Goal: Register for event/course

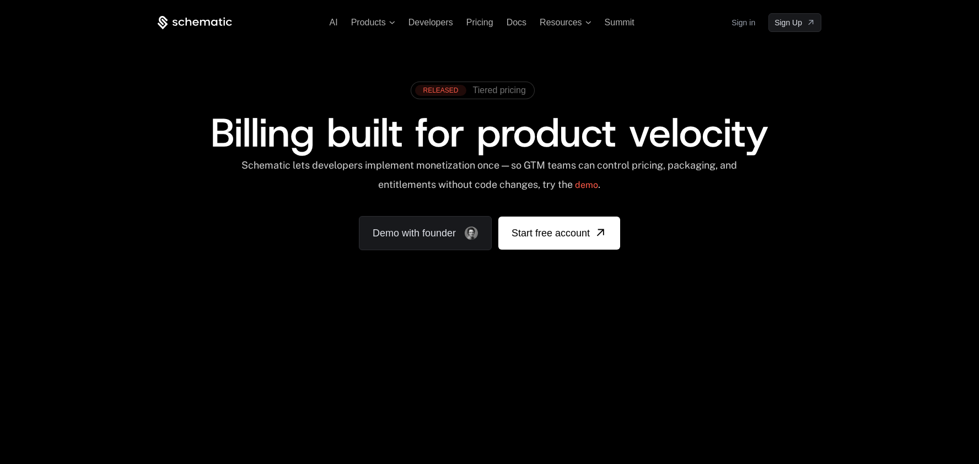
click at [646, 146] on span "Billing built for product velocity" at bounding box center [490, 132] width 558 height 53
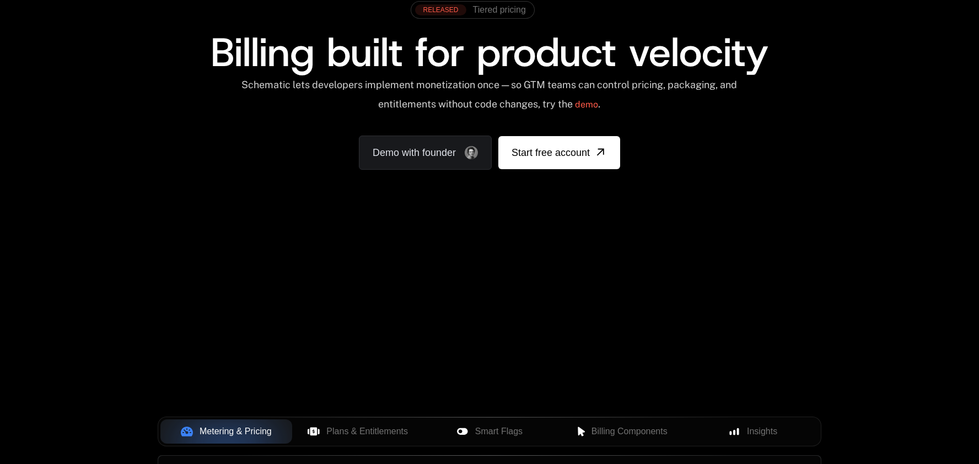
scroll to position [81, 0]
click at [495, 279] on div "Your browser does not support the video tag." at bounding box center [489, 244] width 717 height 464
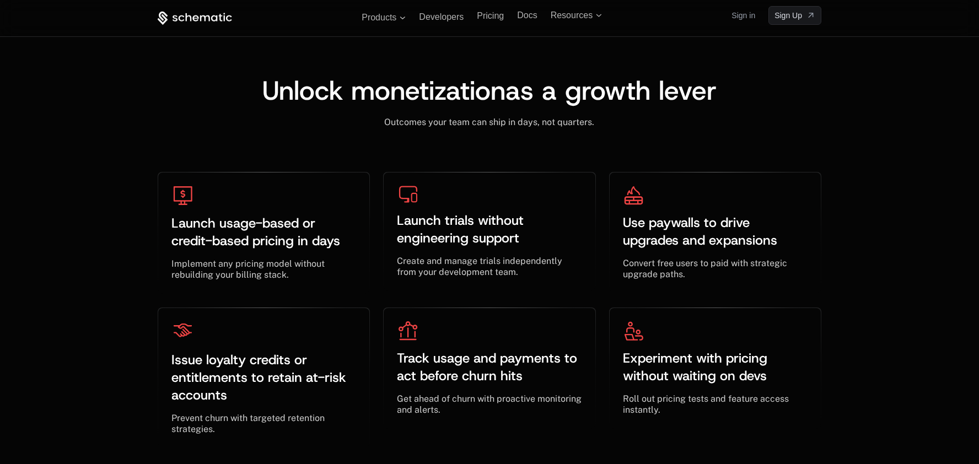
scroll to position [3242, 0]
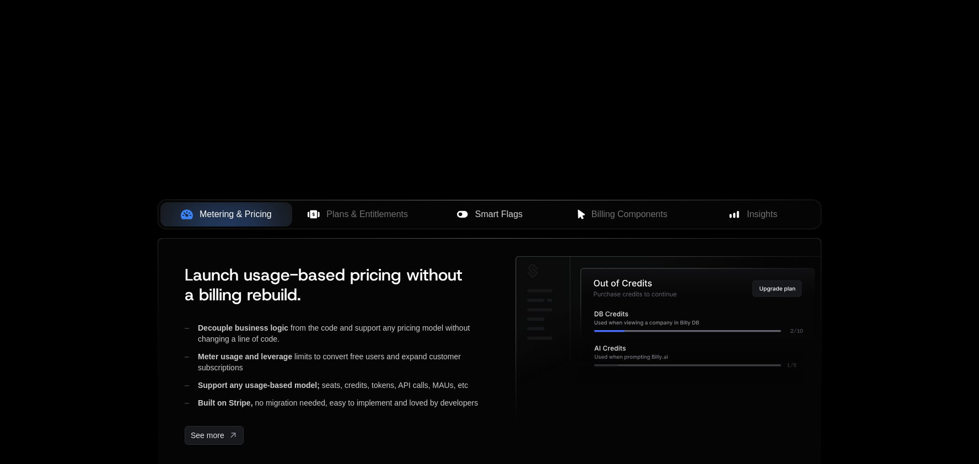
click at [515, 216] on span "Smart Flags" at bounding box center [498, 214] width 47 height 13
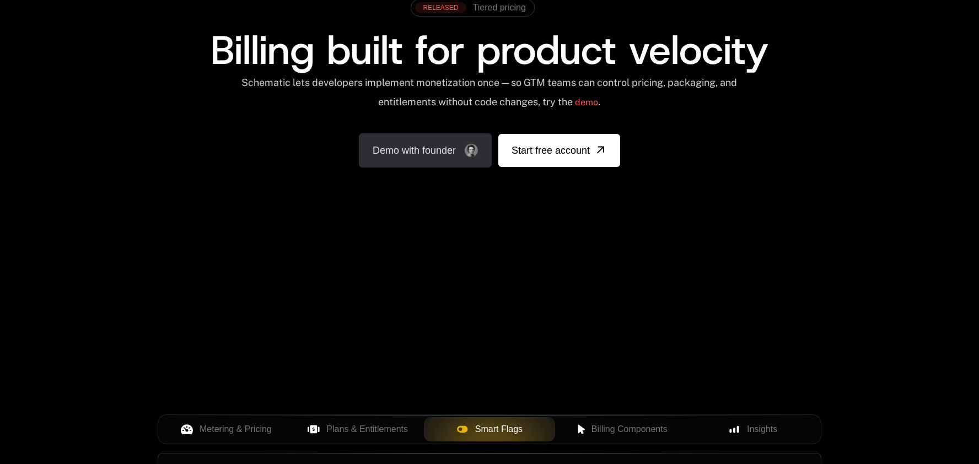
scroll to position [355, 0]
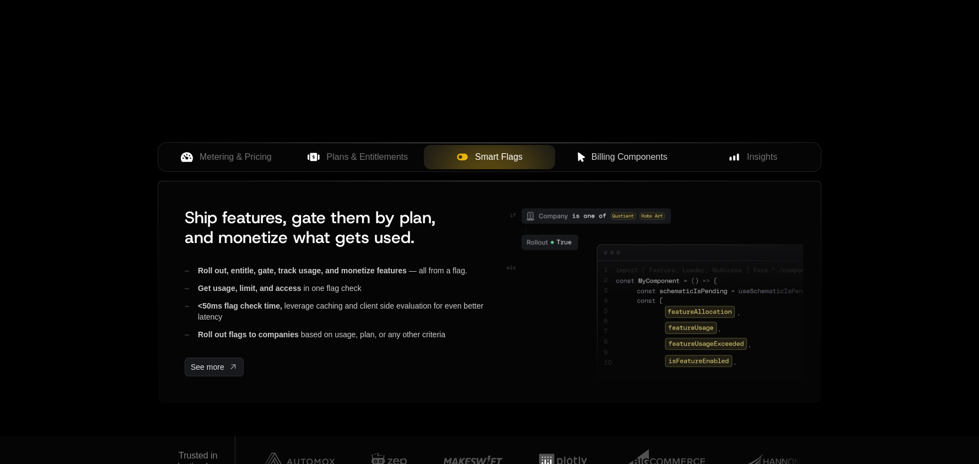
click at [597, 163] on span "Billing Components" at bounding box center [630, 157] width 76 height 13
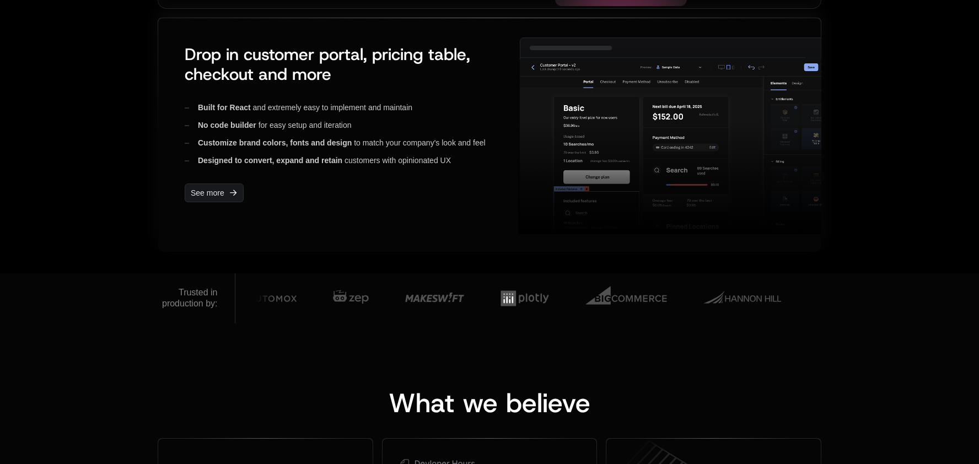
scroll to position [428, 0]
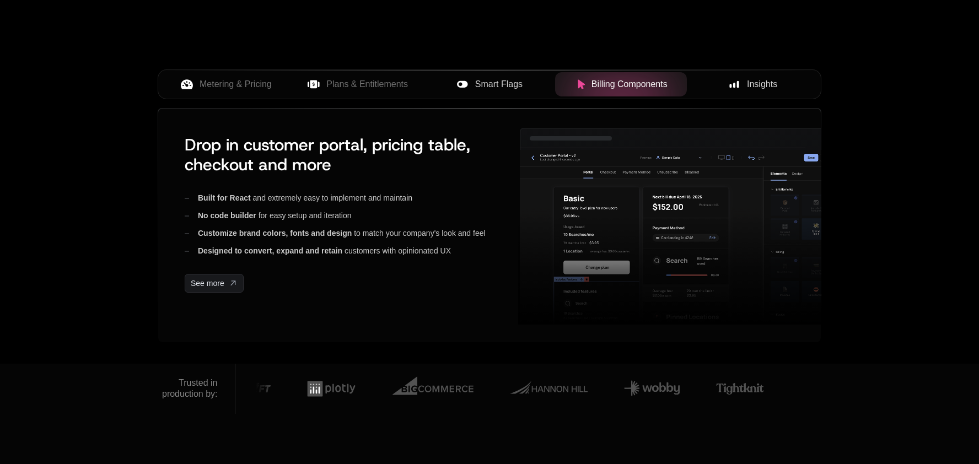
click at [726, 84] on div "Insights" at bounding box center [753, 84] width 114 height 13
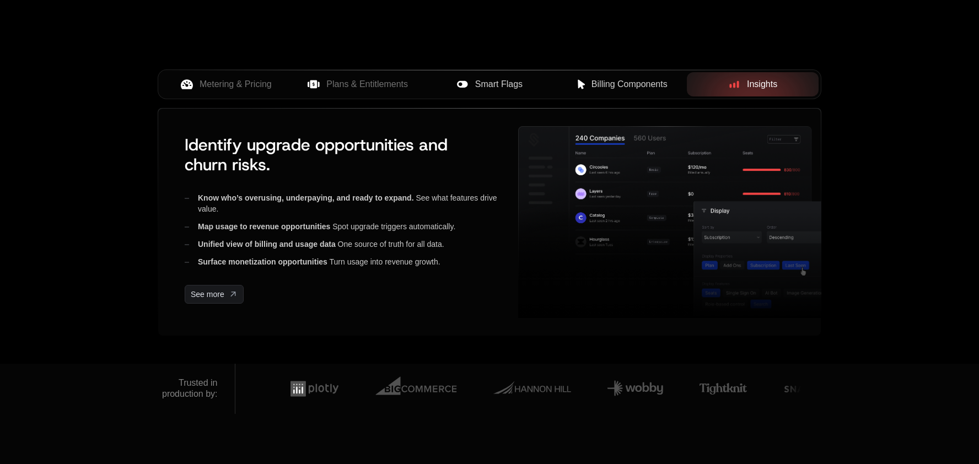
click at [526, 83] on div "Smart Flags" at bounding box center [490, 84] width 114 height 13
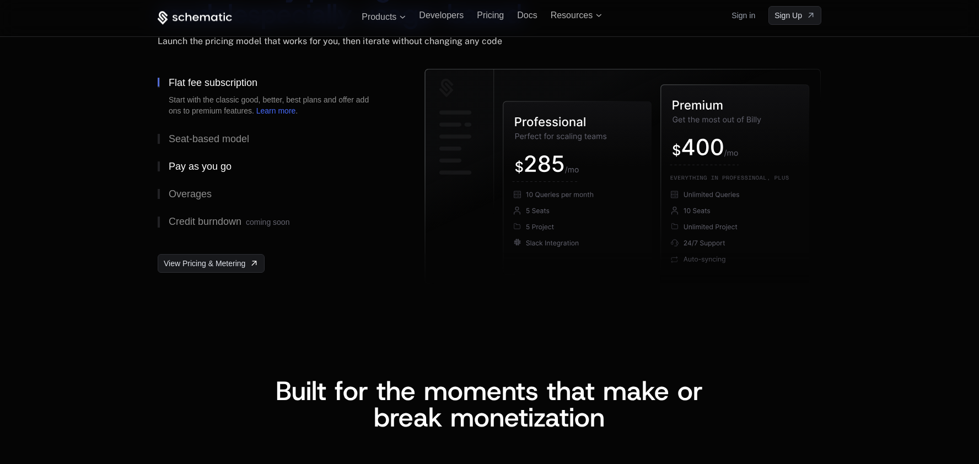
scroll to position [1718, 0]
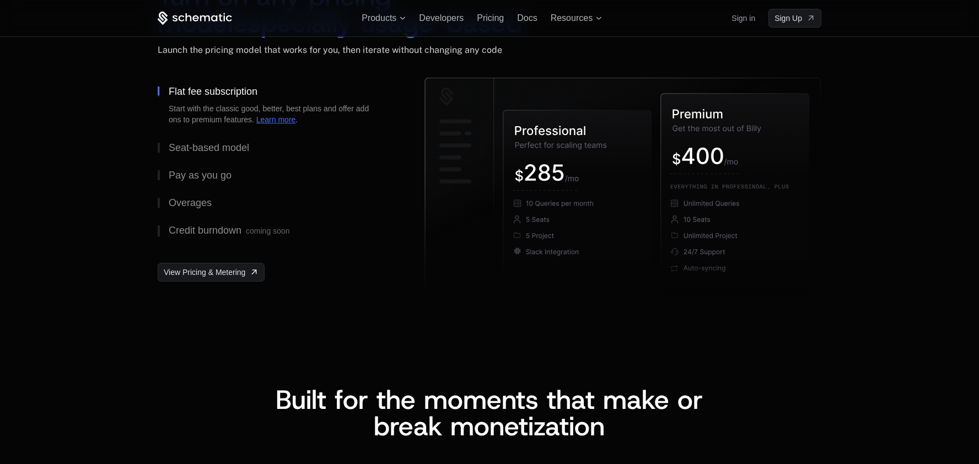
click at [266, 120] on link "Learn more" at bounding box center [276, 119] width 40 height 9
click at [281, 123] on link "Learn more" at bounding box center [276, 119] width 40 height 9
click at [282, 116] on link "Learn more" at bounding box center [276, 119] width 40 height 9
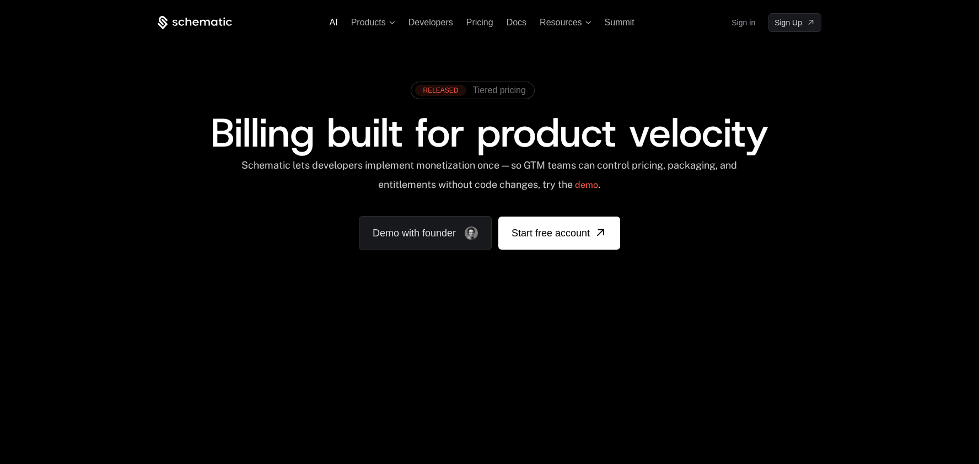
click at [335, 19] on span "AI" at bounding box center [334, 22] width 8 height 9
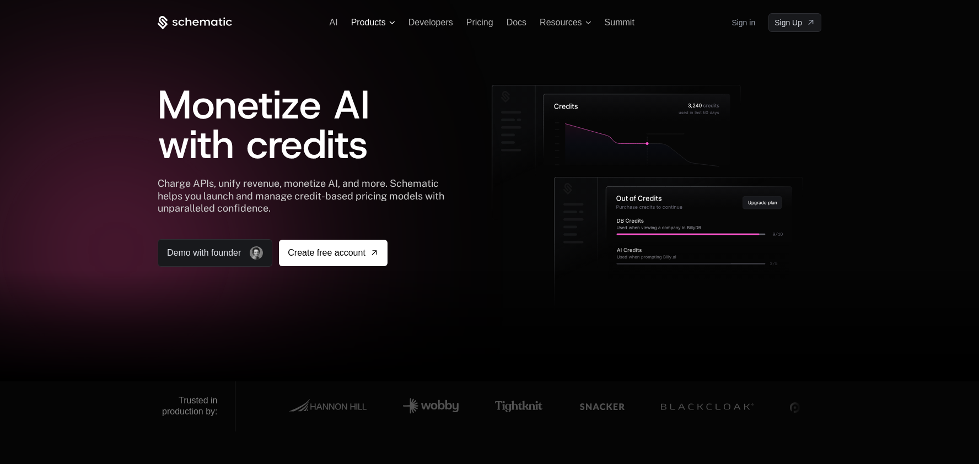
click at [378, 25] on span "Products" at bounding box center [368, 23] width 35 height 10
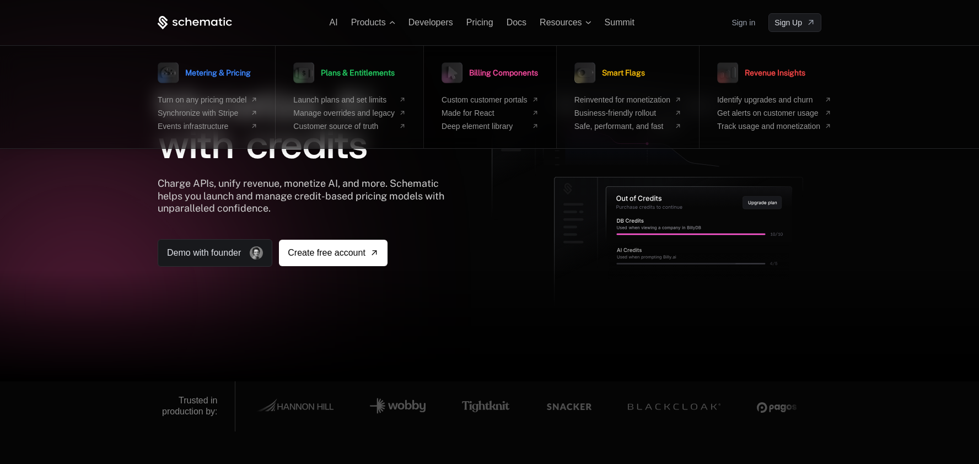
click at [501, 69] on span "Billing Components" at bounding box center [503, 73] width 69 height 8
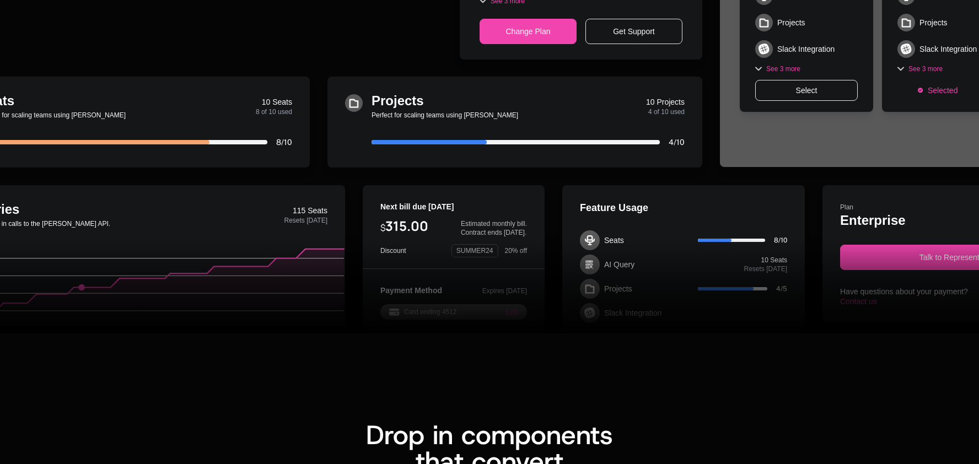
scroll to position [414, 0]
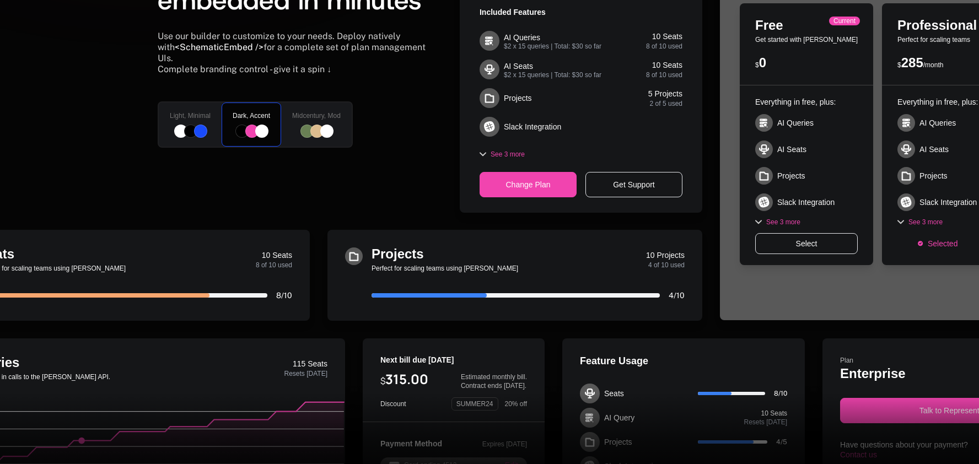
click at [318, 132] on div "Midcentury, Mod" at bounding box center [316, 124] width 73 height 46
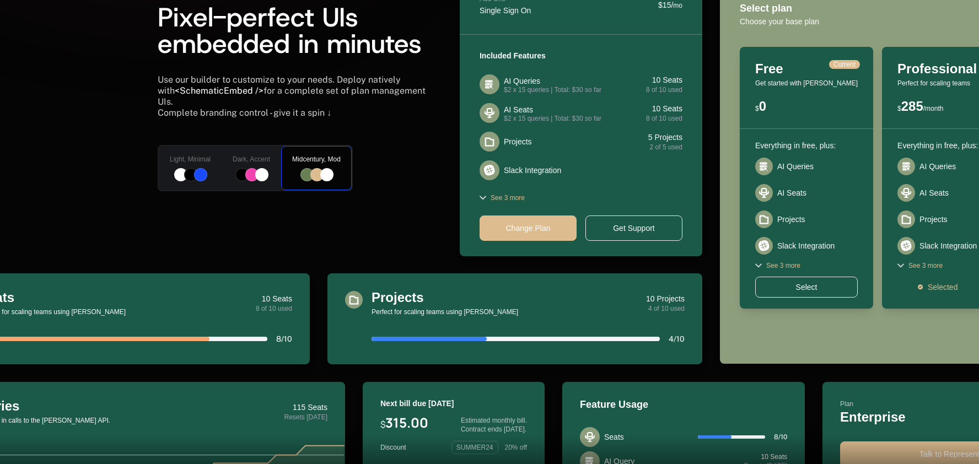
scroll to position [317, 0]
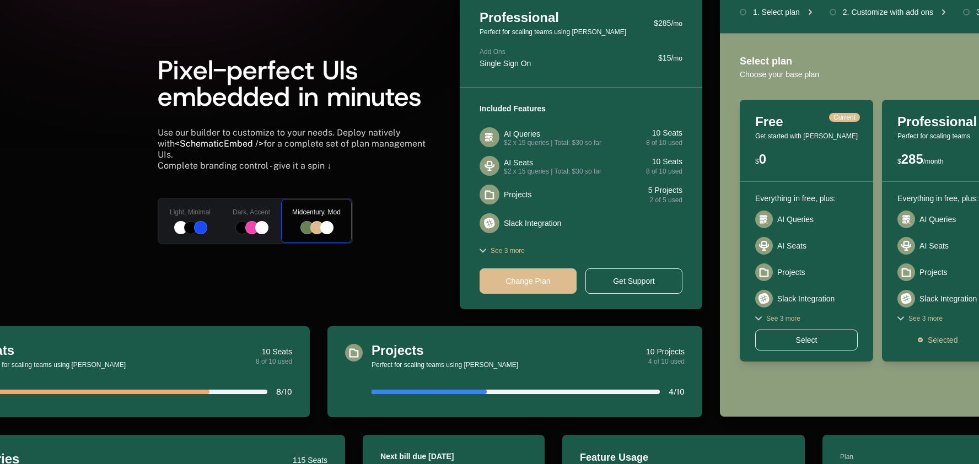
click at [205, 221] on div at bounding box center [200, 227] width 13 height 13
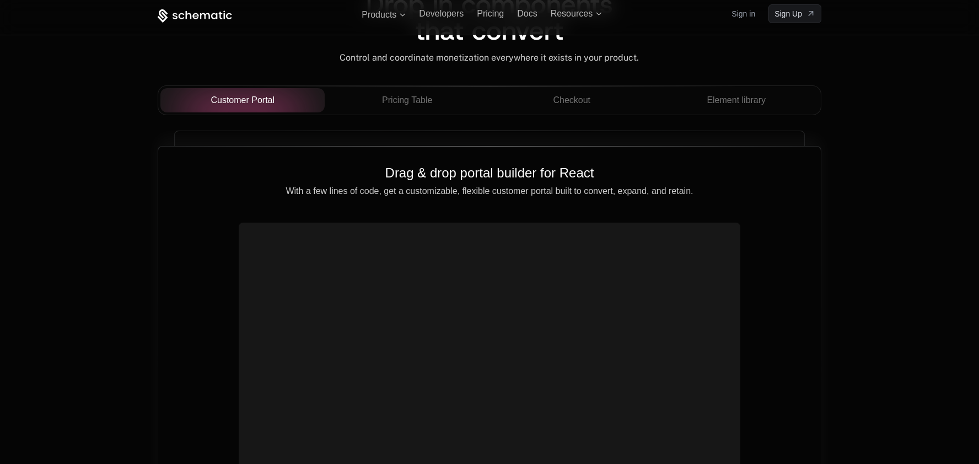
scroll to position [976, 0]
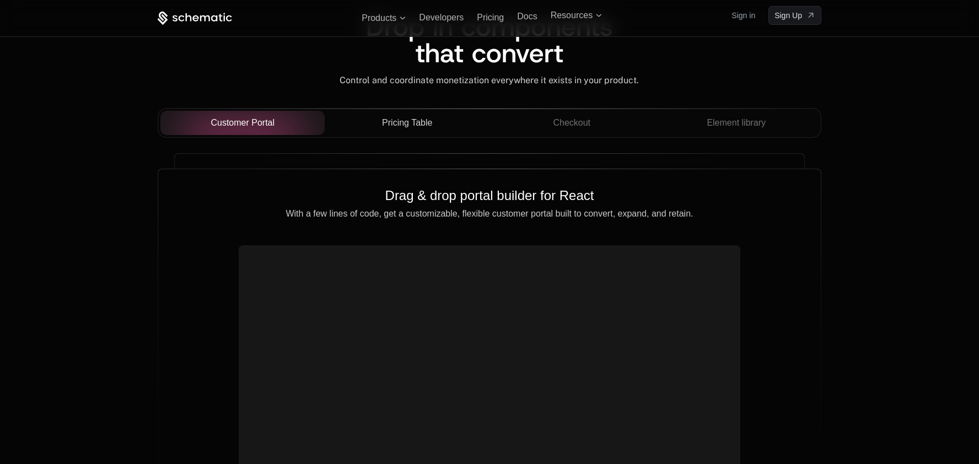
click at [404, 120] on span "Pricing Table" at bounding box center [407, 122] width 50 height 13
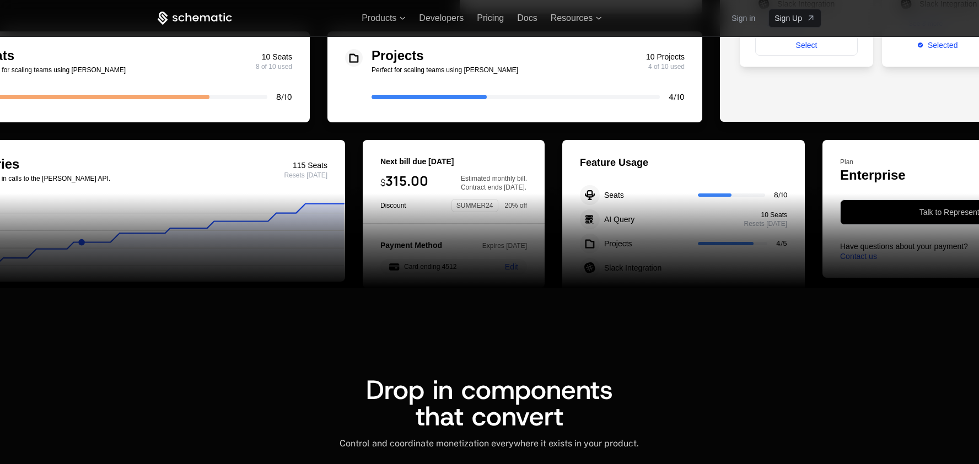
scroll to position [554, 0]
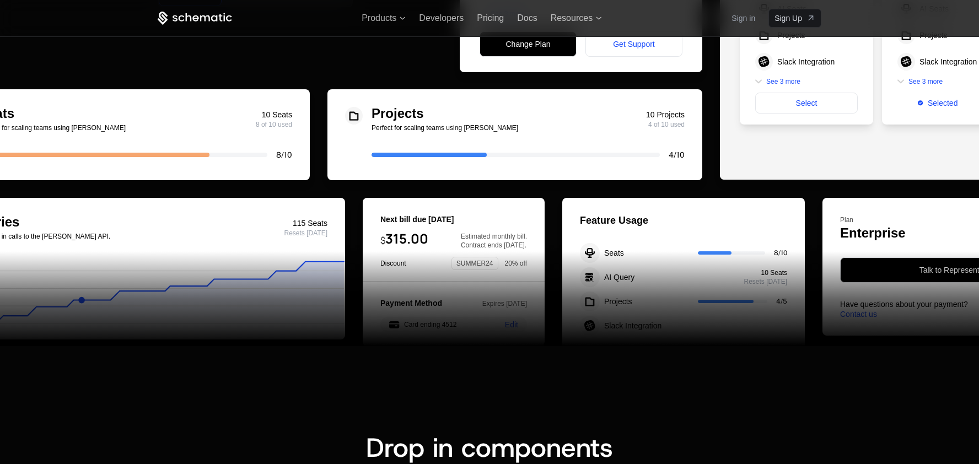
click at [202, 13] on icon at bounding box center [195, 19] width 74 height 14
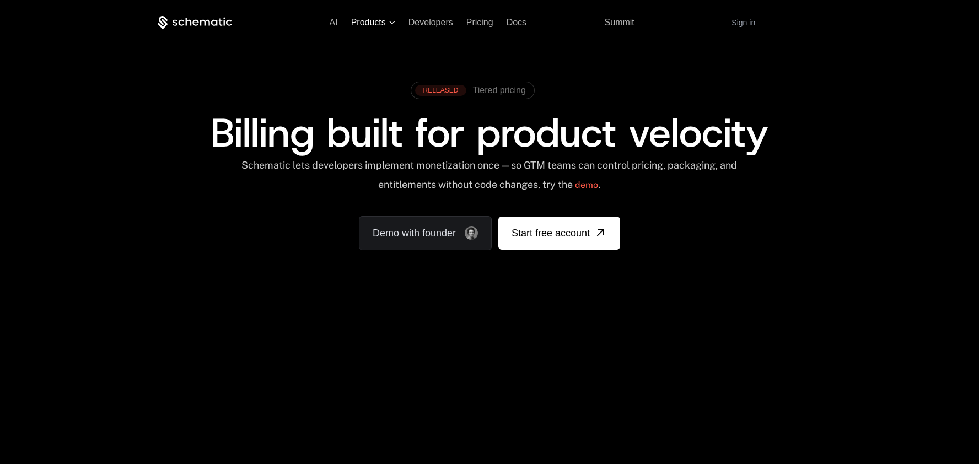
click at [375, 22] on span "Products" at bounding box center [368, 23] width 35 height 10
click at [570, 25] on span "Resources" at bounding box center [561, 23] width 42 height 10
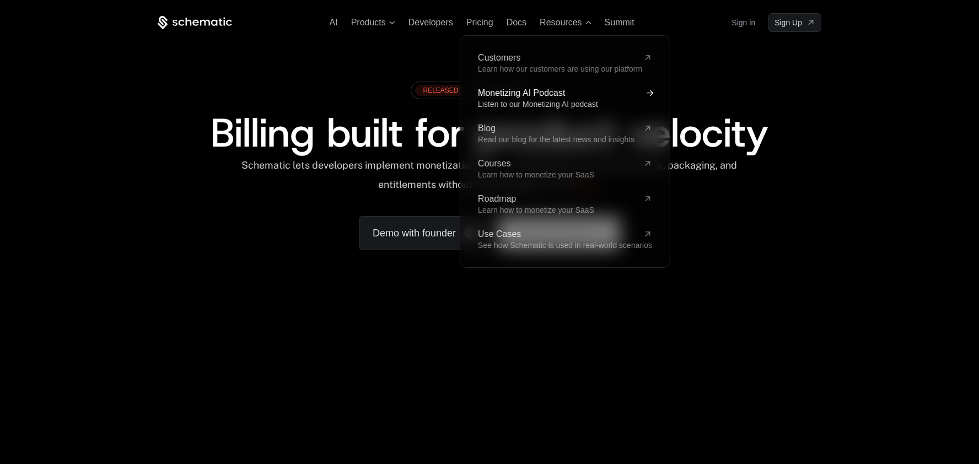
click at [568, 101] on span "Listen to our Monetizing AI podcast" at bounding box center [538, 104] width 120 height 9
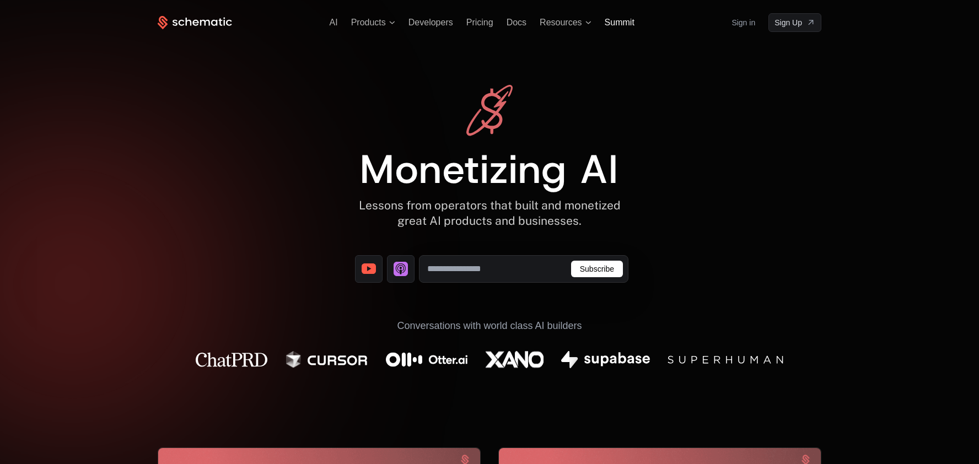
click at [614, 25] on span "Summit" at bounding box center [620, 22] width 30 height 9
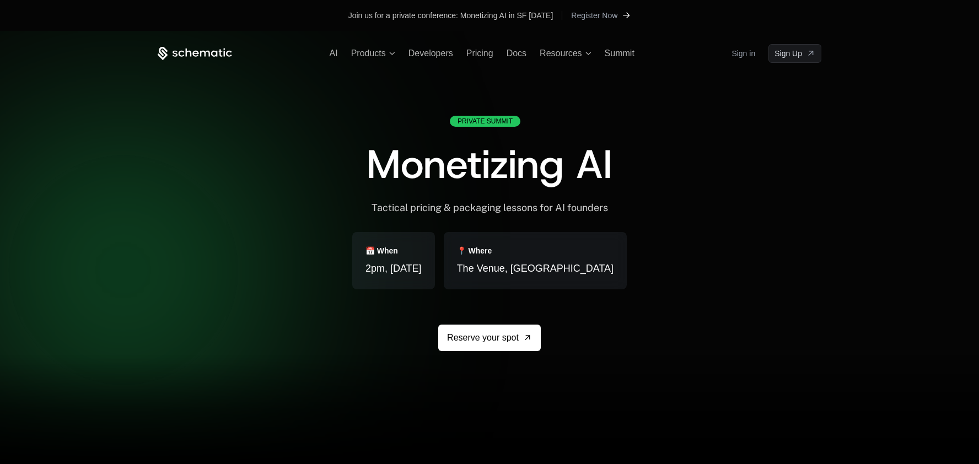
click at [599, 16] on span "Register Now" at bounding box center [594, 15] width 46 height 11
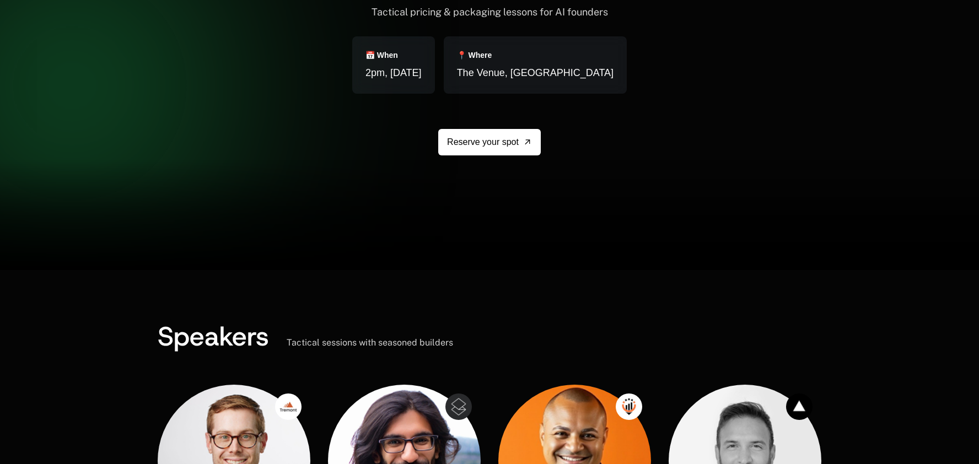
scroll to position [199, 0]
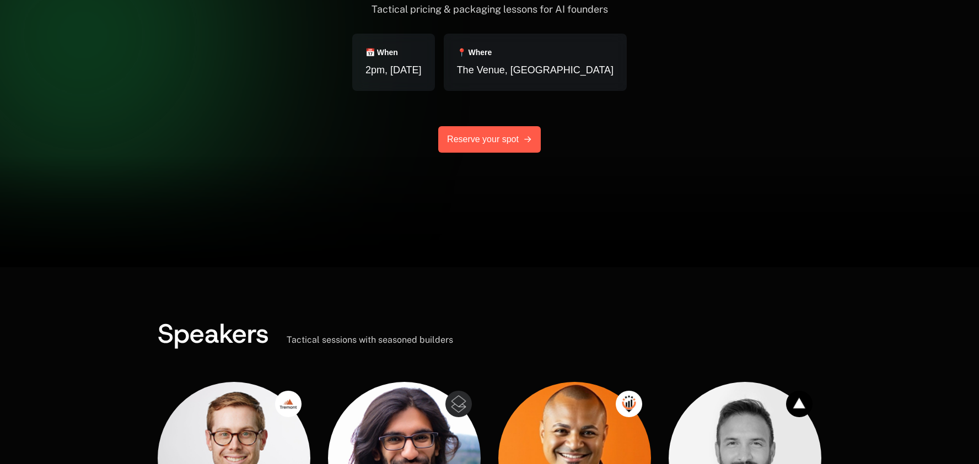
click at [505, 141] on link "Reserve your spot" at bounding box center [489, 139] width 103 height 26
